Goal: Transaction & Acquisition: Register for event/course

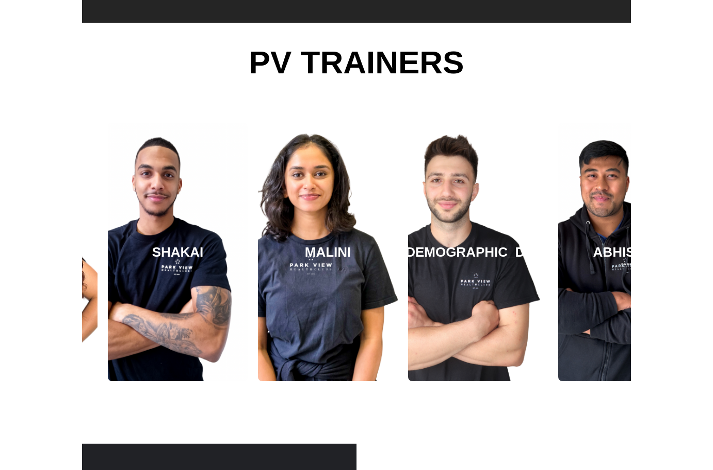
scroll to position [1672, 0]
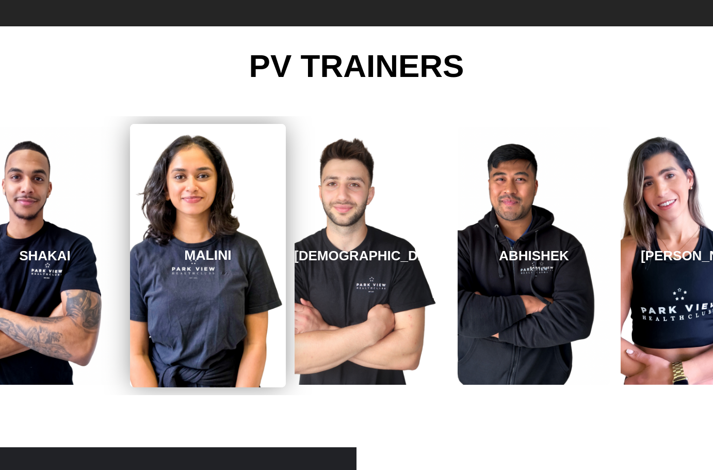
drag, startPoint x: 495, startPoint y: 357, endPoint x: 264, endPoint y: 351, distance: 230.9
click at [264, 351] on link "MALINI" at bounding box center [208, 255] width 156 height 263
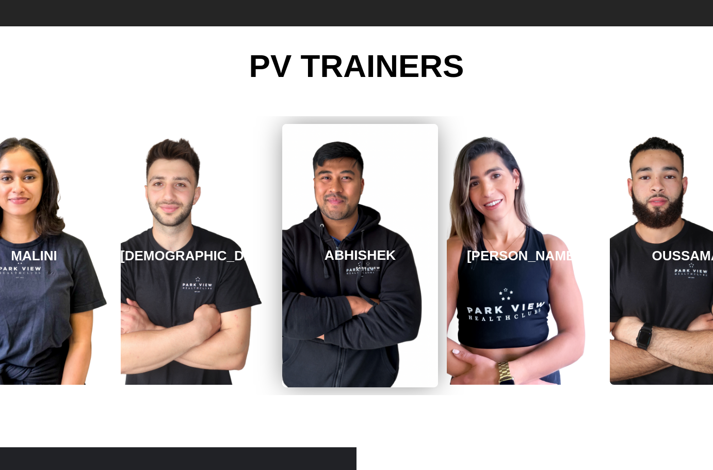
drag, startPoint x: 637, startPoint y: 312, endPoint x: 338, endPoint y: 327, distance: 298.7
click at [338, 327] on link "ABHISHEK" at bounding box center [360, 255] width 156 height 263
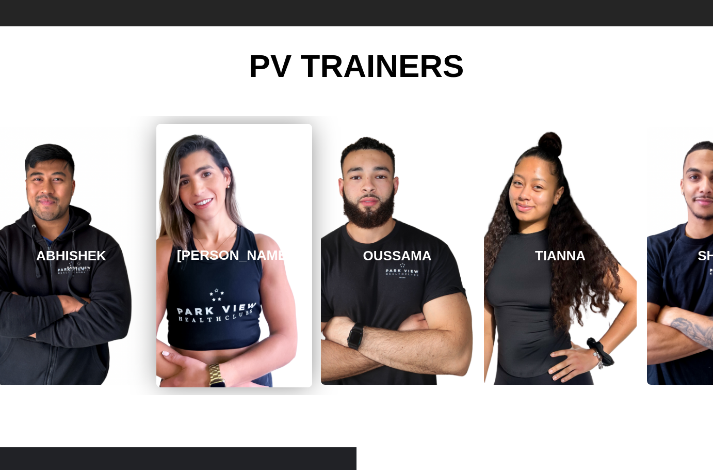
drag, startPoint x: 558, startPoint y: 306, endPoint x: 157, endPoint y: 322, distance: 400.9
click at [160, 322] on link "REBECCA" at bounding box center [234, 255] width 156 height 263
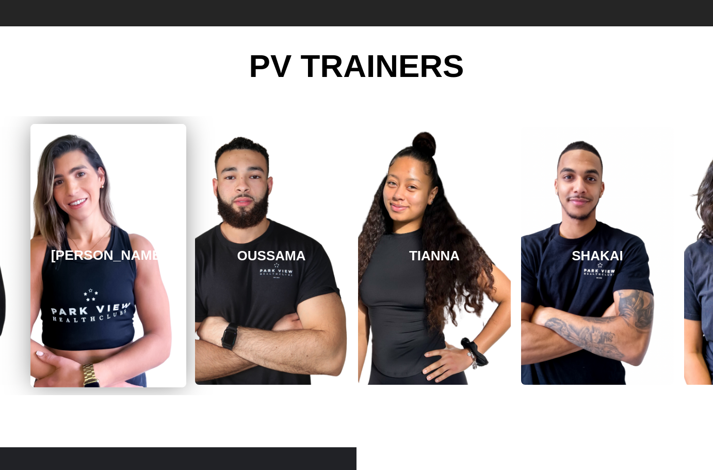
drag, startPoint x: 576, startPoint y: 285, endPoint x: 181, endPoint y: 297, distance: 395.1
click at [196, 297] on link "OUSSAMA" at bounding box center [271, 255] width 153 height 258
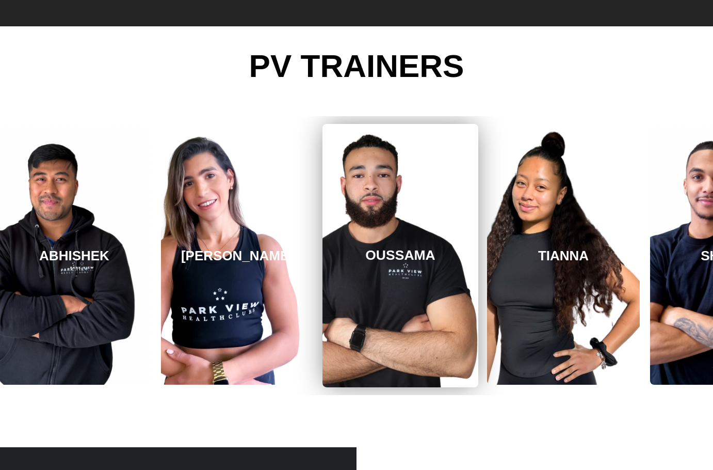
drag, startPoint x: 591, startPoint y: 281, endPoint x: 119, endPoint y: 285, distance: 471.8
click at [486, 286] on link "TIANNA" at bounding box center [563, 255] width 153 height 258
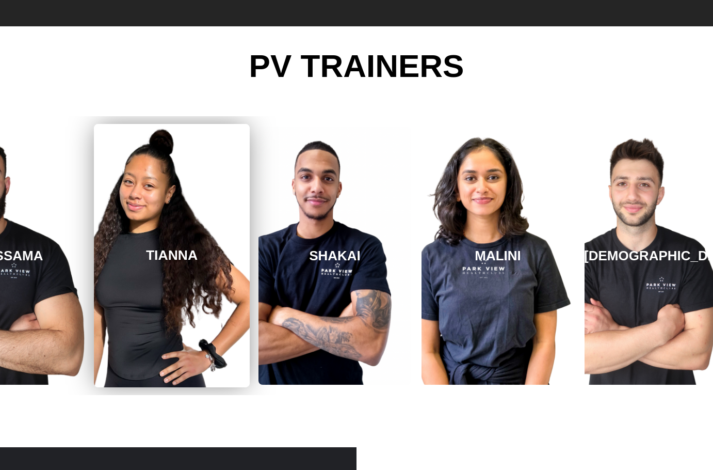
drag, startPoint x: 478, startPoint y: 277, endPoint x: 206, endPoint y: 283, distance: 272.1
click at [206, 283] on link "TIANNA" at bounding box center [172, 255] width 156 height 263
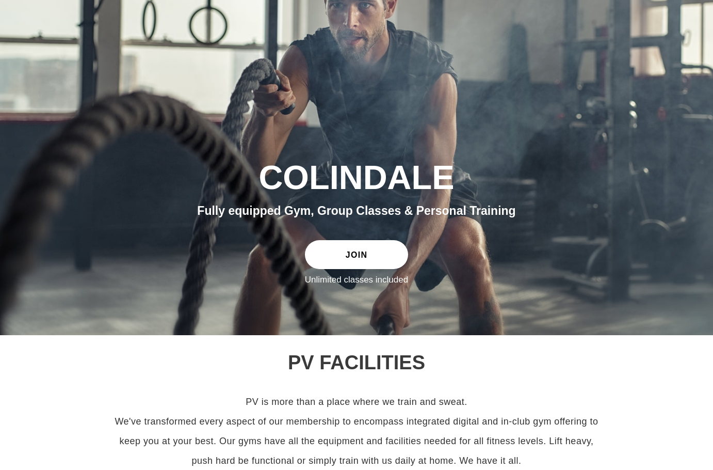
scroll to position [0, 0]
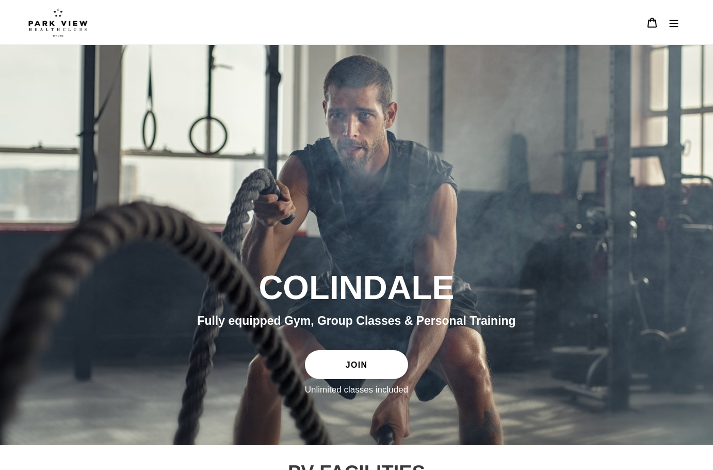
click at [486, 26] on icon "Menu" at bounding box center [674, 23] width 9 height 7
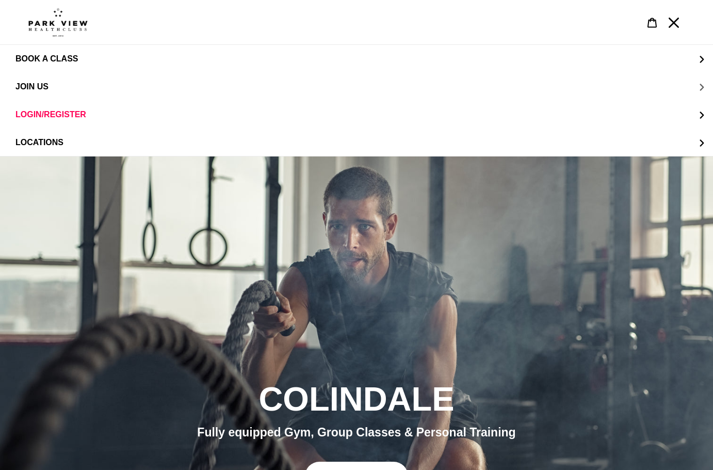
click at [47, 89] on span "JOIN US" at bounding box center [31, 86] width 33 height 9
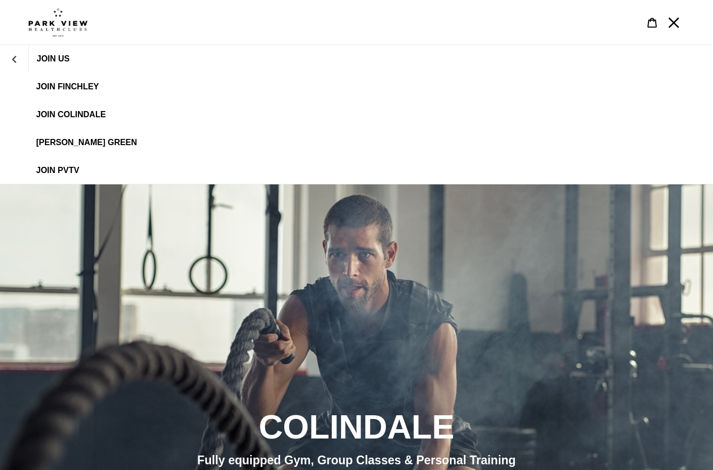
click at [74, 108] on link "JOIN Colindale" at bounding box center [356, 115] width 713 height 28
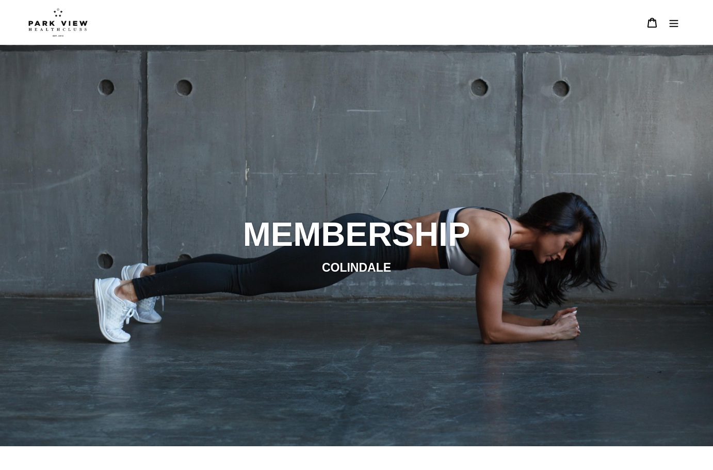
click at [78, 27] on img at bounding box center [57, 22] width 59 height 29
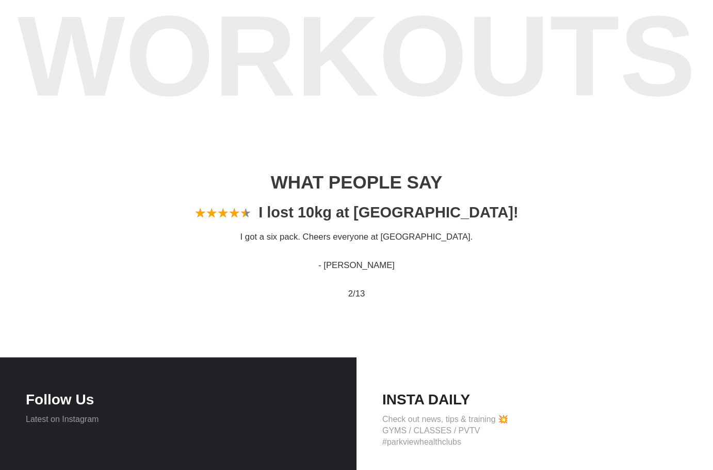
scroll to position [981, 0]
